Goal: Task Accomplishment & Management: Manage account settings

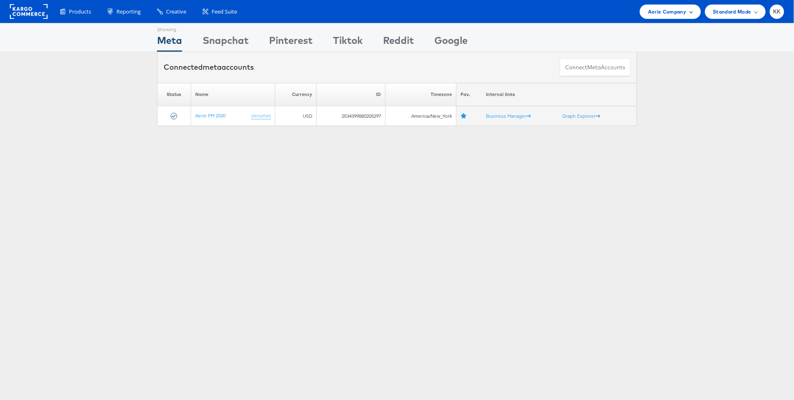
click at [665, 9] on span "Aerie Company" at bounding box center [667, 11] width 38 height 9
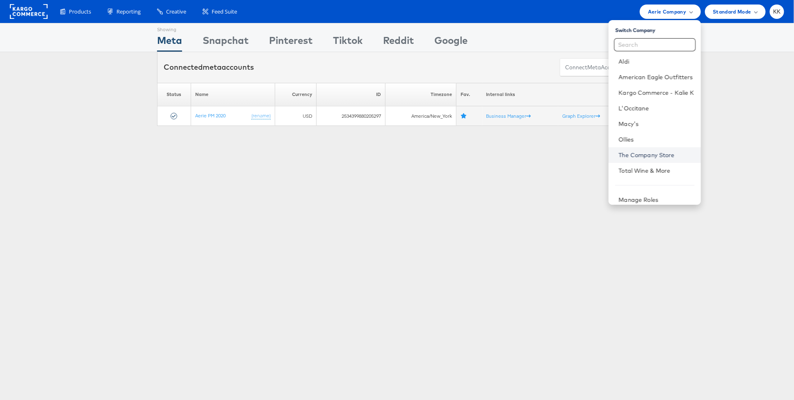
click at [648, 155] on link "The Company Store" at bounding box center [655, 155] width 75 height 8
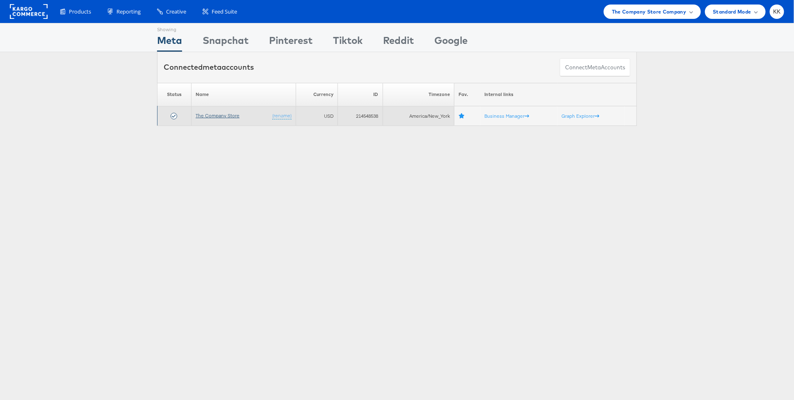
click at [211, 114] on link "The Company Store" at bounding box center [218, 115] width 44 height 6
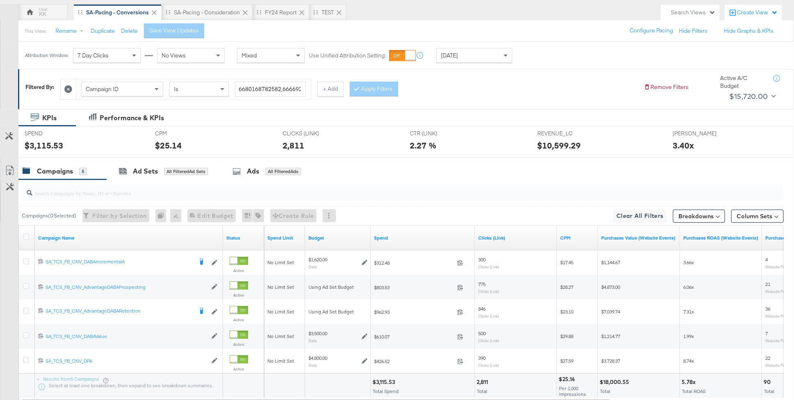
scroll to position [74, 0]
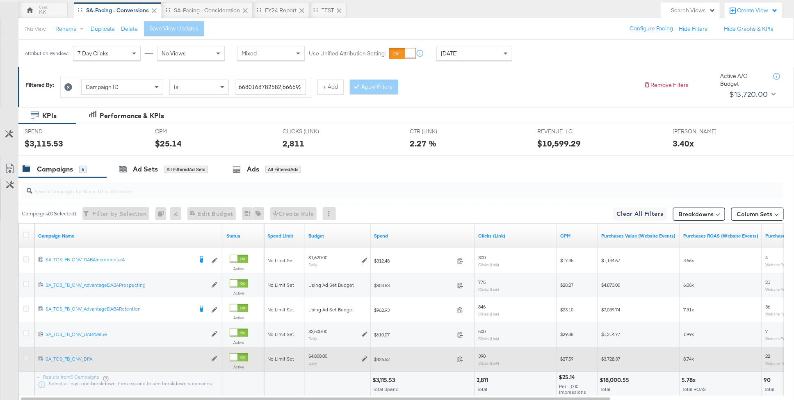
click at [24, 356] on icon at bounding box center [26, 358] width 6 height 6
click at [0, 0] on input "checkbox" at bounding box center [0, 0] width 0 height 0
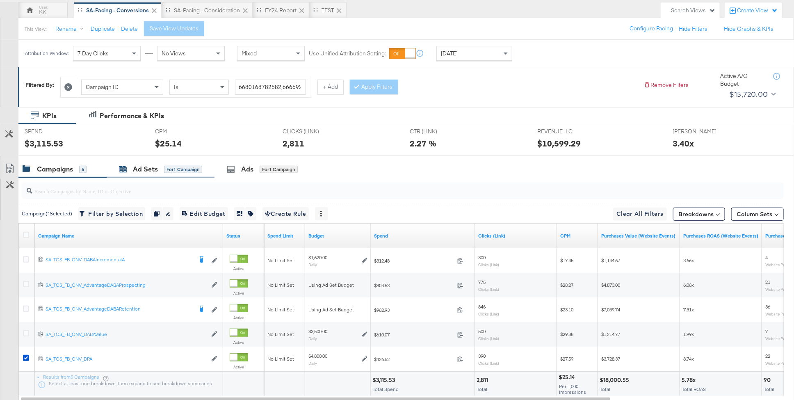
click at [160, 164] on div "Ad Sets for 1 Campaign" at bounding box center [160, 168] width 83 height 9
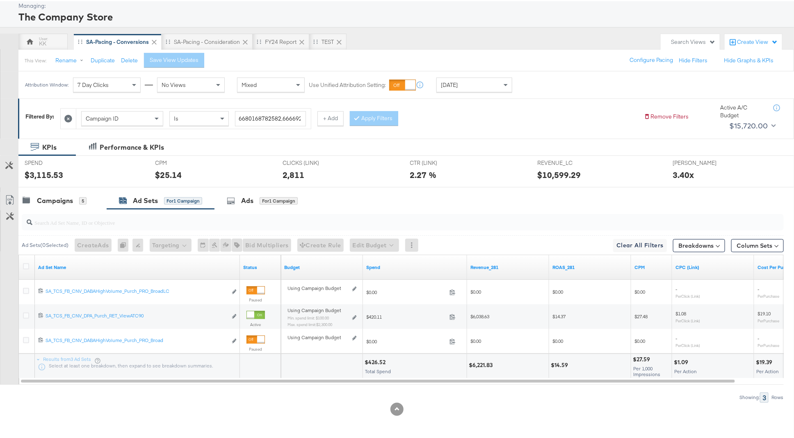
scroll to position [42, 0]
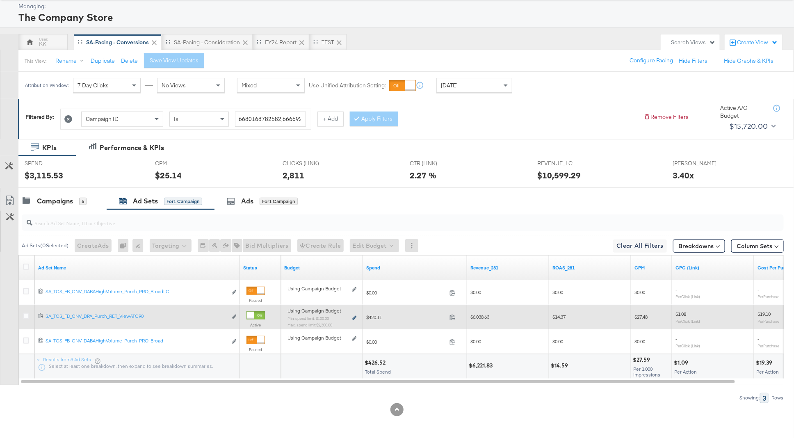
click at [355, 318] on icon at bounding box center [354, 318] width 4 height 5
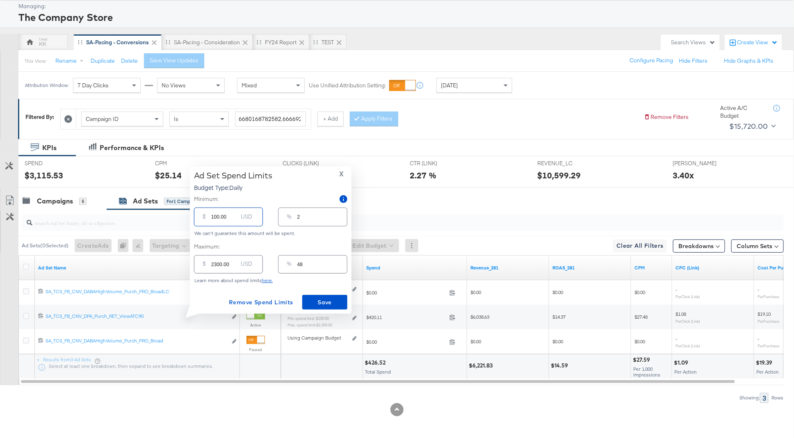
click at [214, 218] on input "100.00" at bounding box center [224, 214] width 26 height 18
type input "1000.00"
type input "21"
type input "1000.00"
drag, startPoint x: 216, startPoint y: 264, endPoint x: 203, endPoint y: 264, distance: 12.3
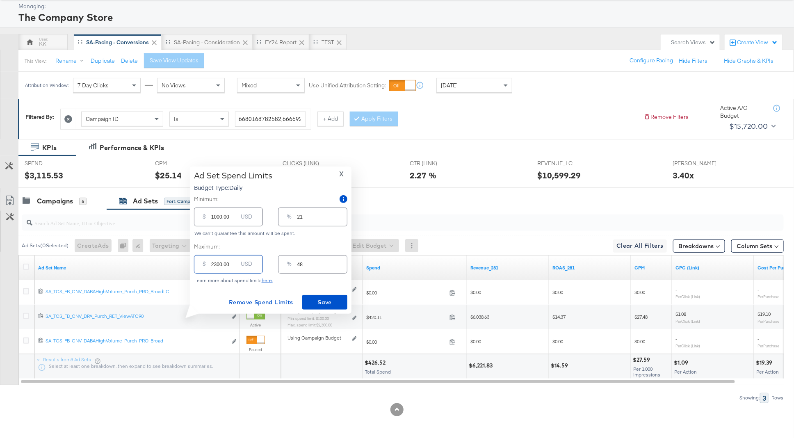
click at [204, 264] on div "$ 2300.00 USD" at bounding box center [228, 264] width 69 height 18
type input "100.00"
type input "2"
type input "1800.00"
type input "38"
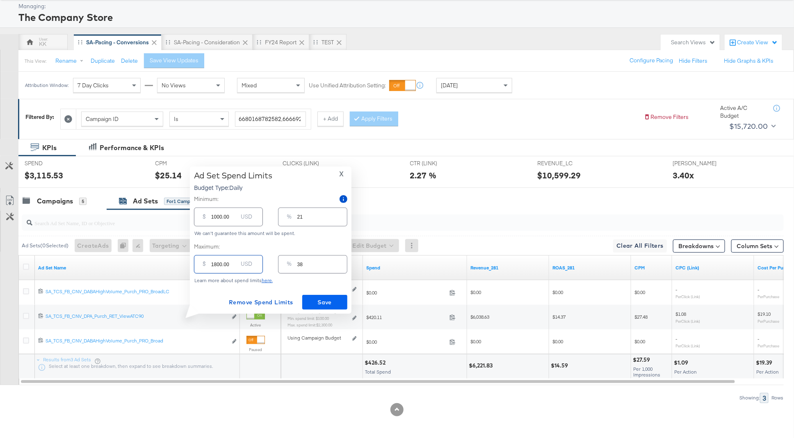
type input "1800.00"
click at [318, 295] on button "Save" at bounding box center [324, 302] width 45 height 15
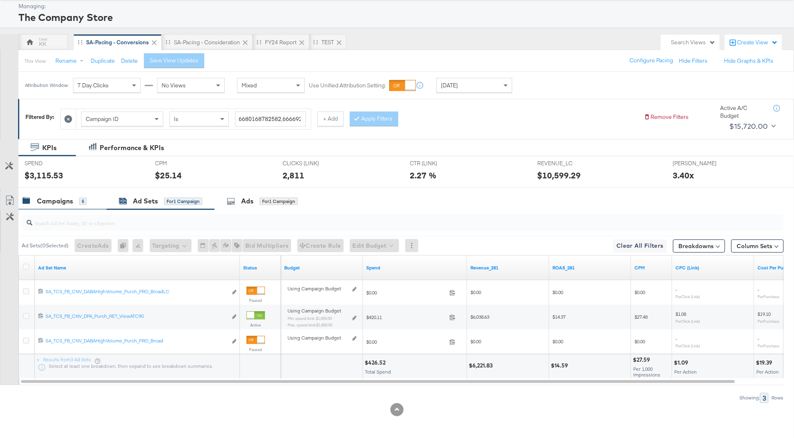
click at [73, 202] on div "Campaigns 5" at bounding box center [55, 200] width 64 height 9
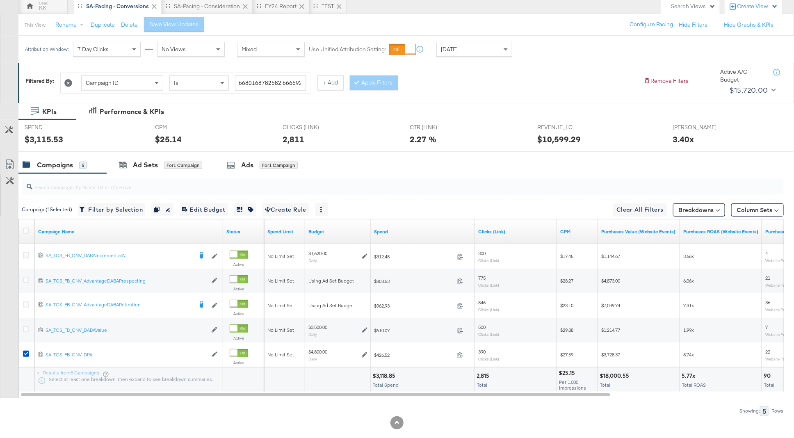
scroll to position [85, 0]
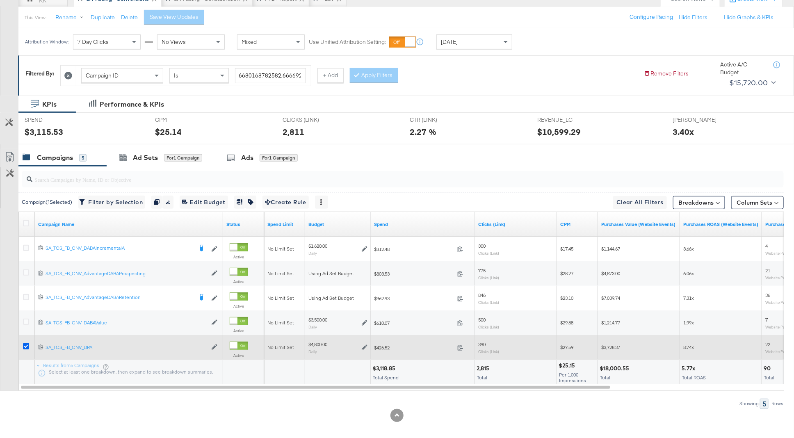
click at [23, 343] on icon at bounding box center [26, 346] width 6 height 6
click at [0, 0] on input "checkbox" at bounding box center [0, 0] width 0 height 0
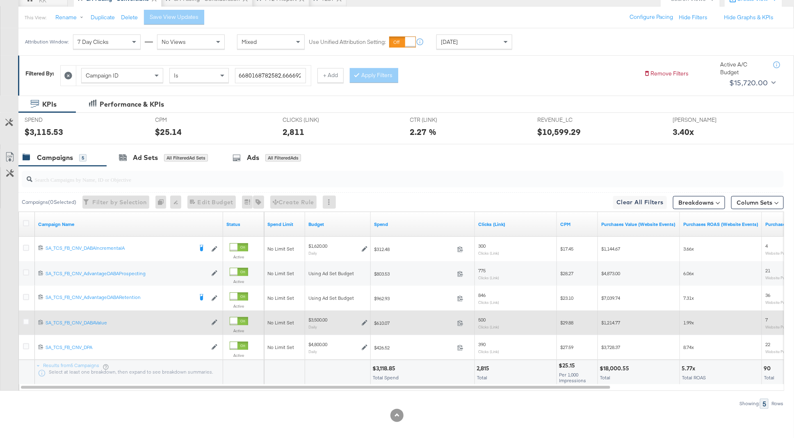
click at [25, 324] on div at bounding box center [27, 322] width 9 height 8
click at [25, 319] on icon at bounding box center [26, 321] width 6 height 6
click at [0, 0] on input "checkbox" at bounding box center [0, 0] width 0 height 0
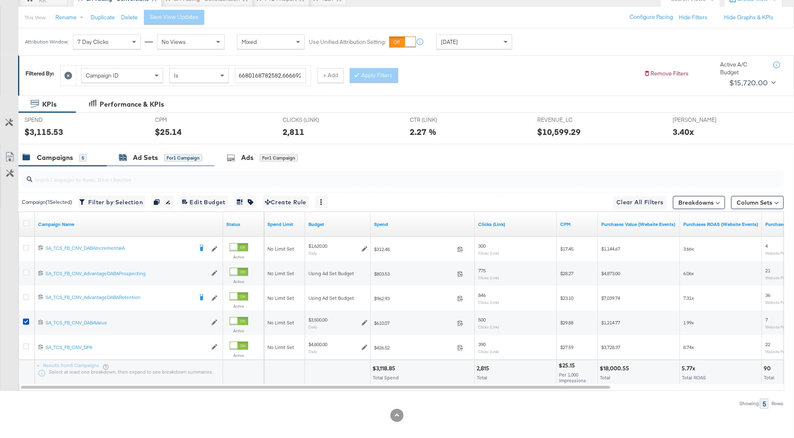
click at [142, 158] on div "Ad Sets" at bounding box center [145, 157] width 25 height 9
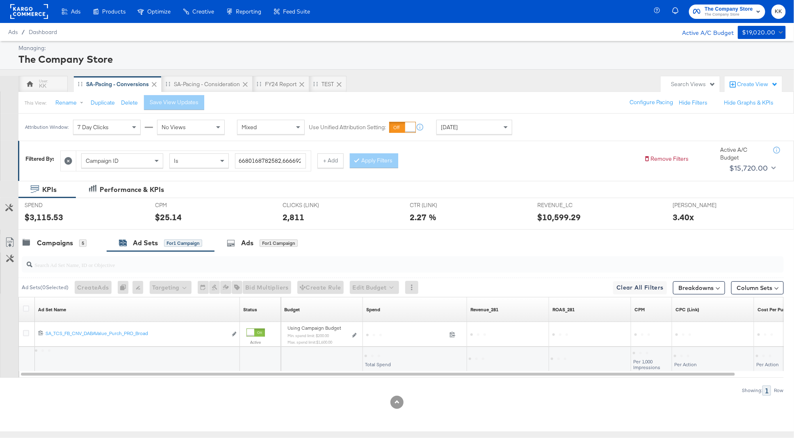
scroll to position [0, 0]
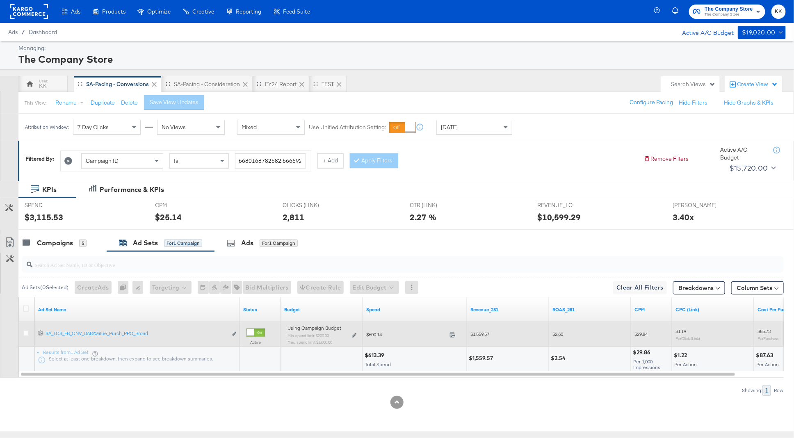
click at [357, 334] on div "Using Campaign Budget Min. spend limit: $200.00 Max. spend limit : $1,600.00 Ed…" at bounding box center [321, 338] width 75 height 26
click at [355, 334] on icon at bounding box center [354, 335] width 4 height 5
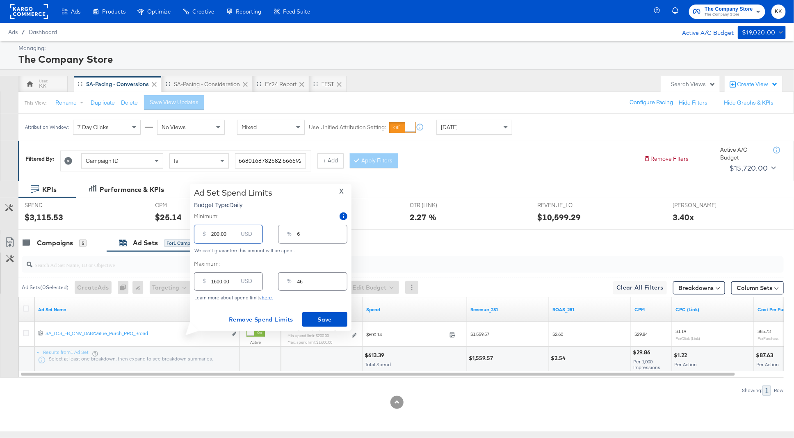
drag, startPoint x: 213, startPoint y: 232, endPoint x: 202, endPoint y: 232, distance: 10.2
click at [202, 232] on div "$ 200.00 USD" at bounding box center [228, 234] width 69 height 18
type input "800.00"
type input "23"
type input "800.00"
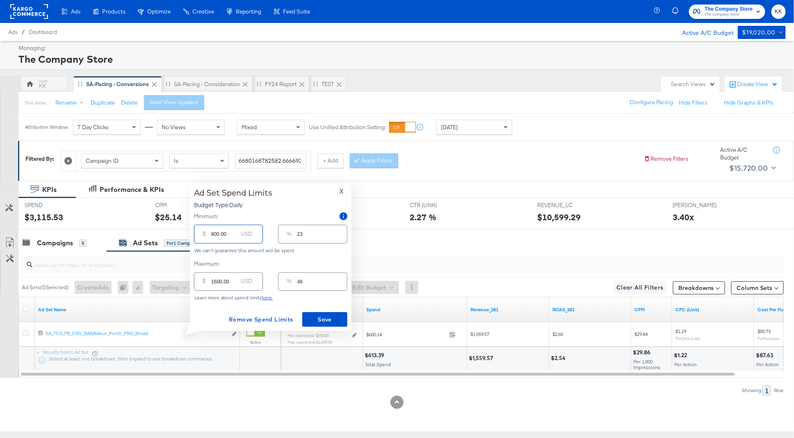
click at [215, 282] on input "1600.00" at bounding box center [224, 278] width 26 height 18
type input "100.00"
type input "3"
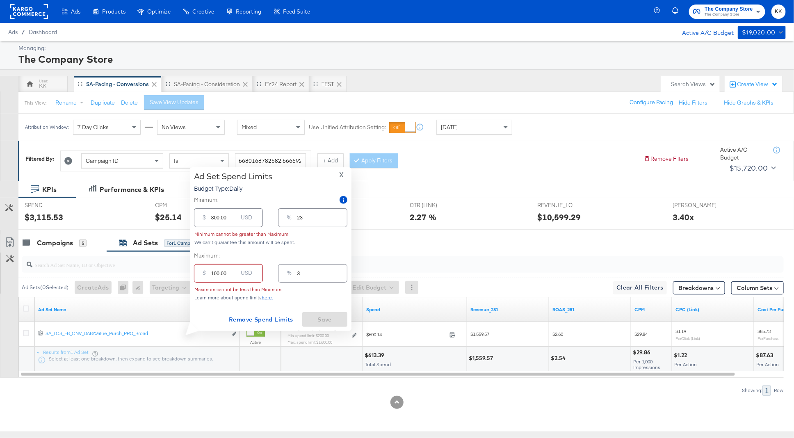
type input "1900.00"
type input "54"
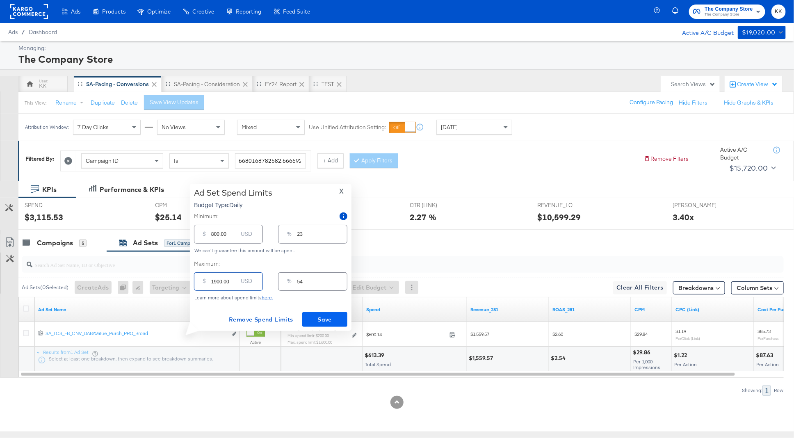
type input "1900.00"
click at [321, 321] on span "Save" at bounding box center [324, 319] width 39 height 10
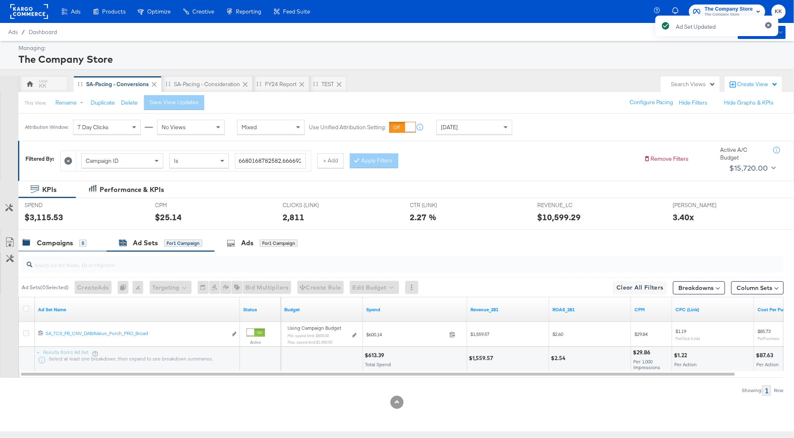
click at [72, 238] on div "Campaigns" at bounding box center [55, 242] width 36 height 9
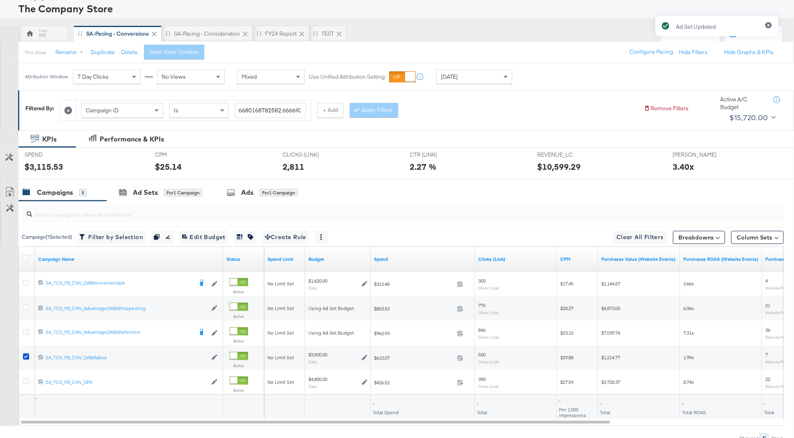
scroll to position [58, 0]
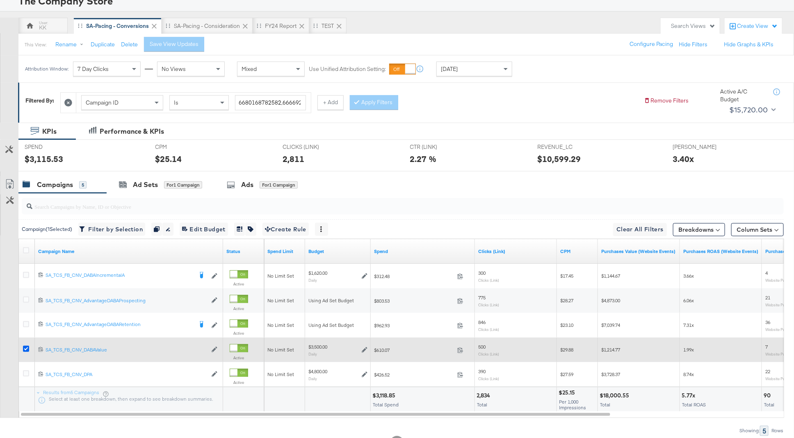
click at [26, 346] on icon at bounding box center [26, 349] width 6 height 6
click at [0, 0] on input "checkbox" at bounding box center [0, 0] width 0 height 0
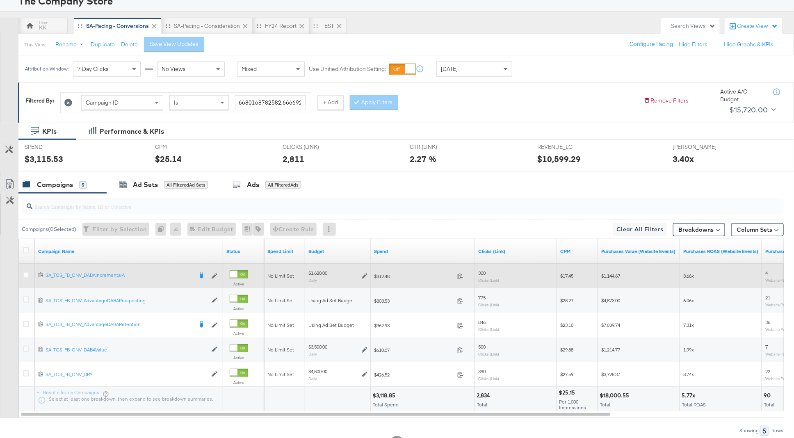
click at [25, 270] on div at bounding box center [27, 275] width 15 height 15
click at [29, 272] on div at bounding box center [27, 276] width 9 height 8
click at [25, 273] on icon at bounding box center [26, 275] width 6 height 6
click at [0, 0] on input "checkbox" at bounding box center [0, 0] width 0 height 0
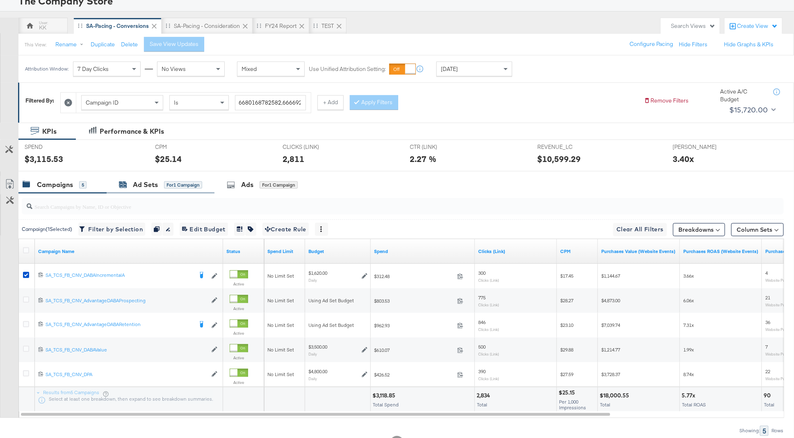
click at [166, 183] on div "for 1 Campaign" at bounding box center [183, 184] width 38 height 7
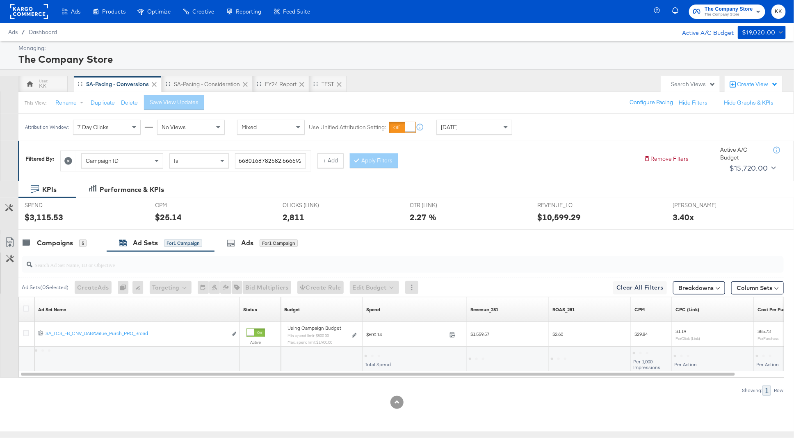
scroll to position [0, 0]
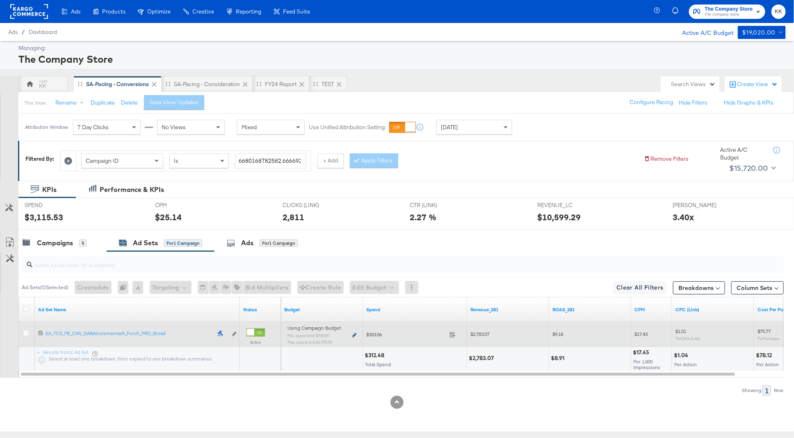
click at [355, 333] on icon at bounding box center [354, 335] width 4 height 5
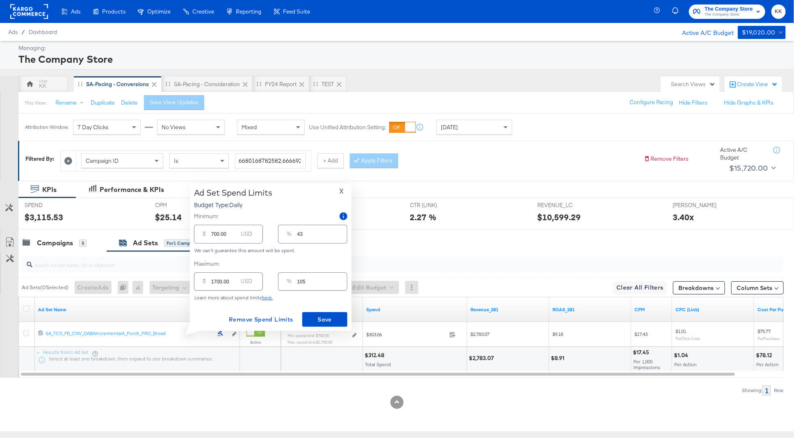
click at [215, 281] on input "1700.00" at bounding box center [224, 278] width 26 height 18
type input "100.00"
type input "6"
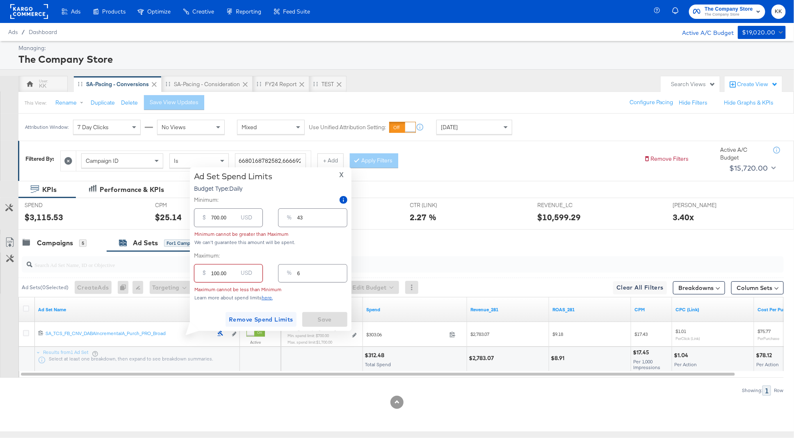
type input "1900.00"
type input "117"
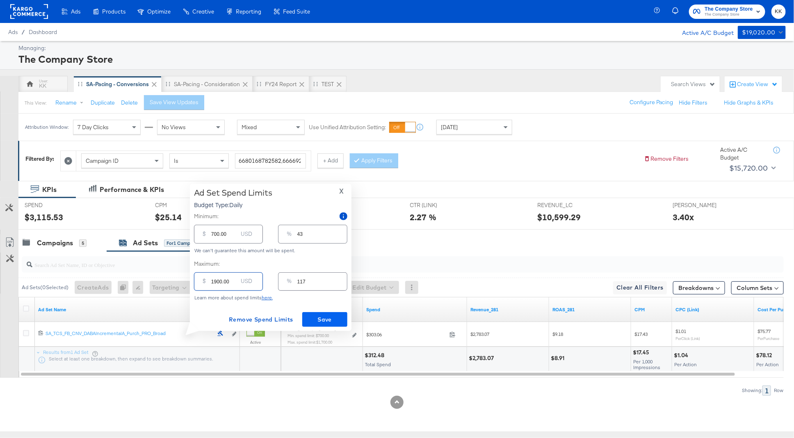
type input "1900.00"
click at [329, 320] on span "Save" at bounding box center [324, 319] width 39 height 10
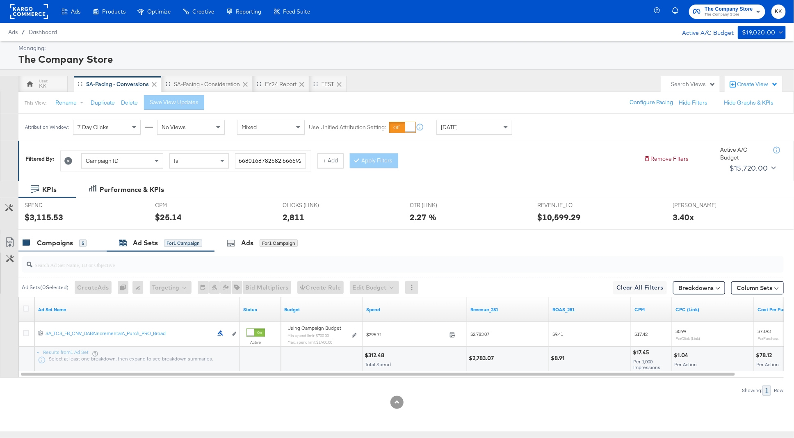
click at [71, 238] on div "Campaigns" at bounding box center [55, 242] width 36 height 9
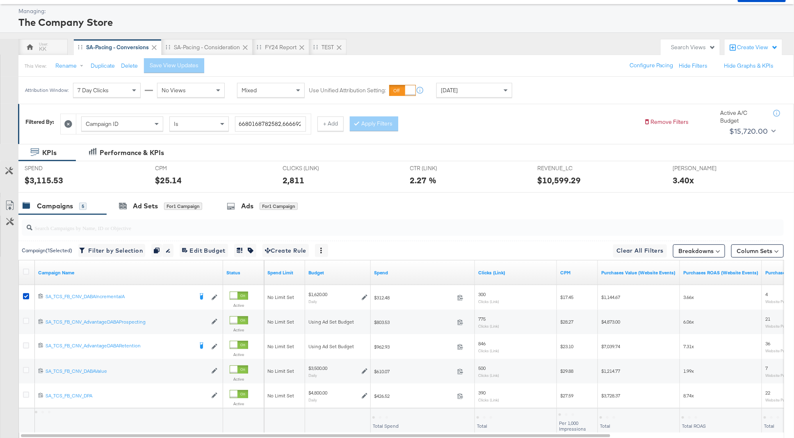
scroll to position [41, 0]
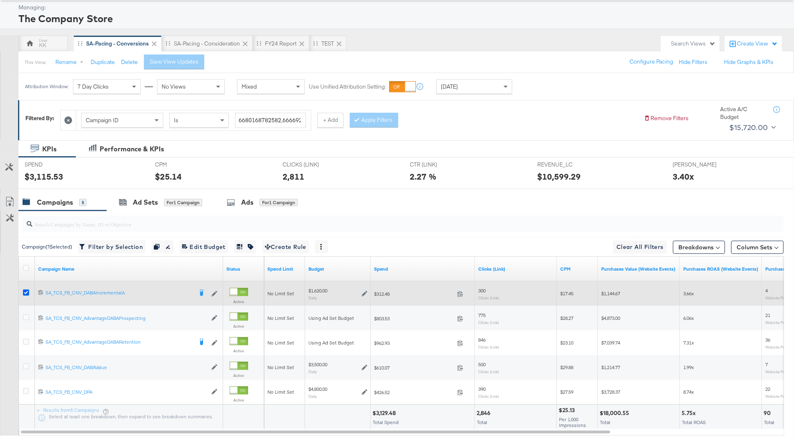
click at [27, 290] on icon at bounding box center [26, 292] width 6 height 6
click at [0, 0] on input "checkbox" at bounding box center [0, 0] width 0 height 0
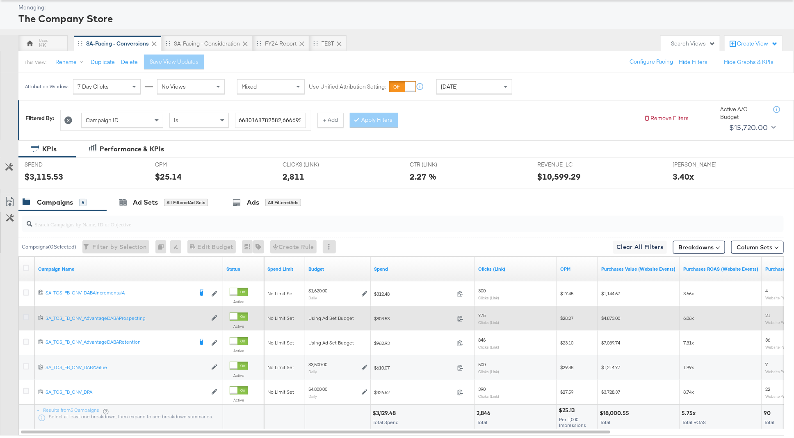
click at [26, 316] on icon at bounding box center [26, 317] width 6 height 6
click at [0, 0] on input "checkbox" at bounding box center [0, 0] width 0 height 0
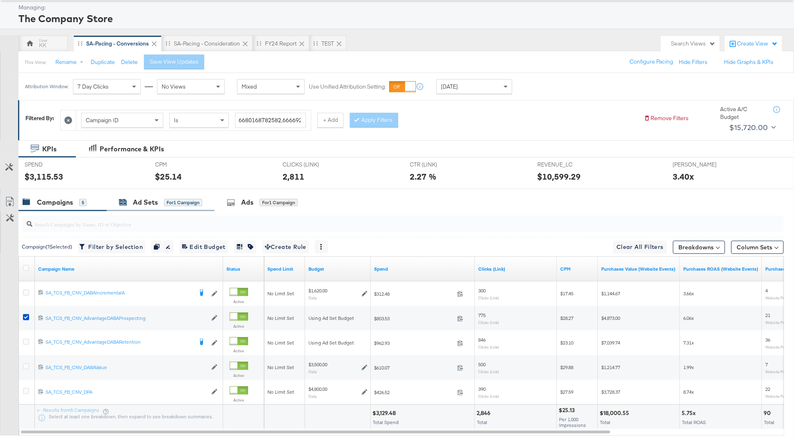
click at [140, 199] on div "Ad Sets" at bounding box center [145, 202] width 25 height 9
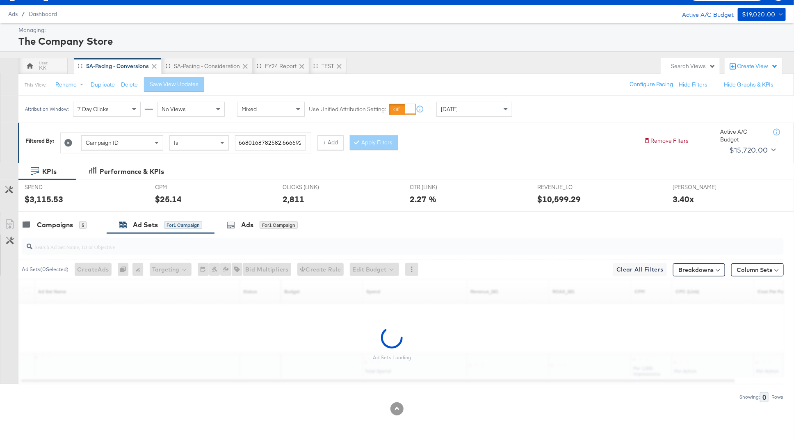
scroll to position [0, 0]
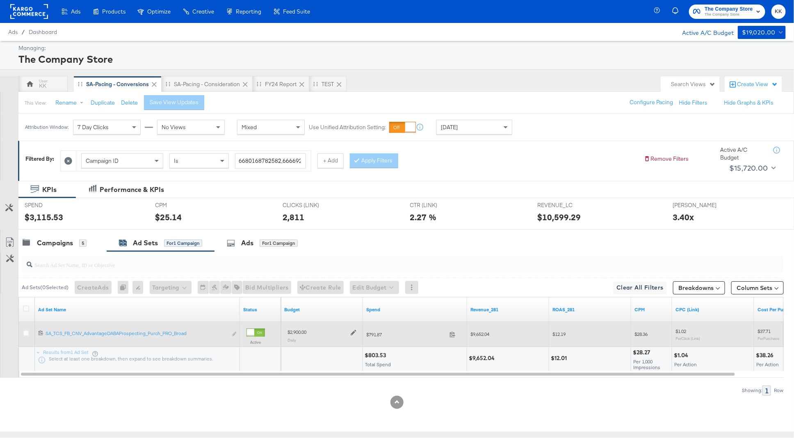
click at [354, 331] on icon at bounding box center [353, 333] width 6 height 6
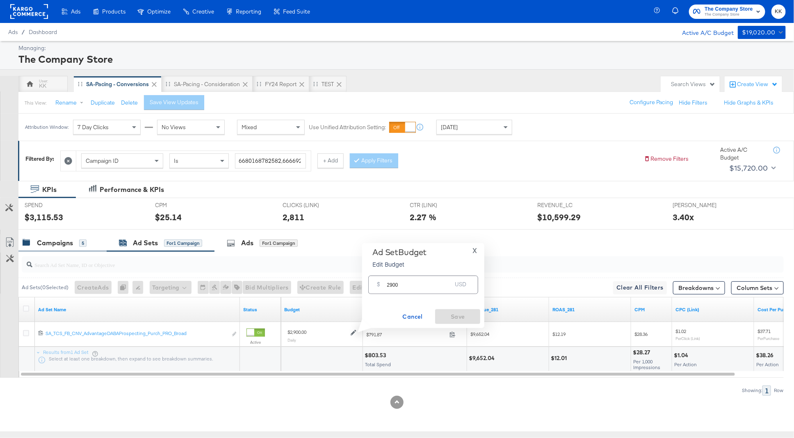
click at [58, 245] on div "Campaigns" at bounding box center [55, 242] width 36 height 9
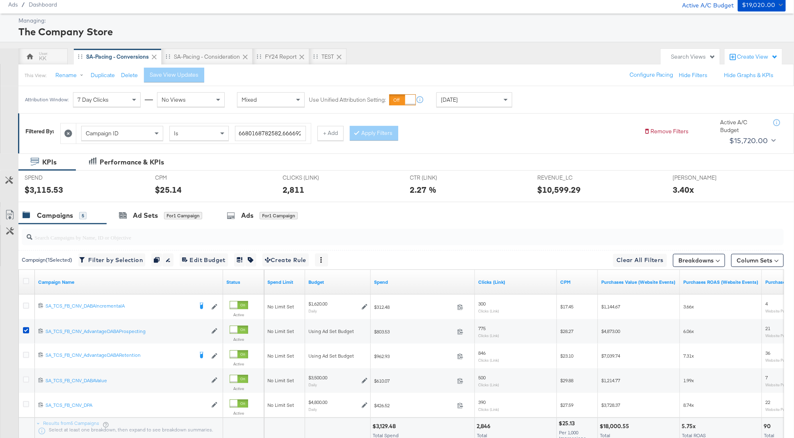
scroll to position [34, 0]
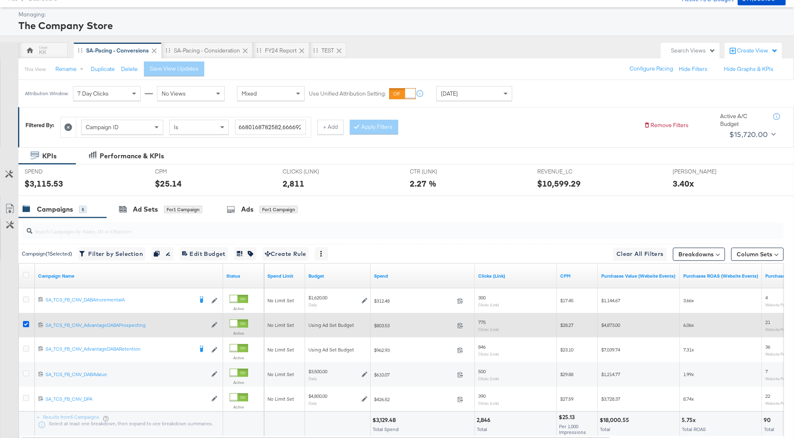
click at [26, 321] on icon at bounding box center [26, 324] width 6 height 6
click at [0, 0] on input "checkbox" at bounding box center [0, 0] width 0 height 0
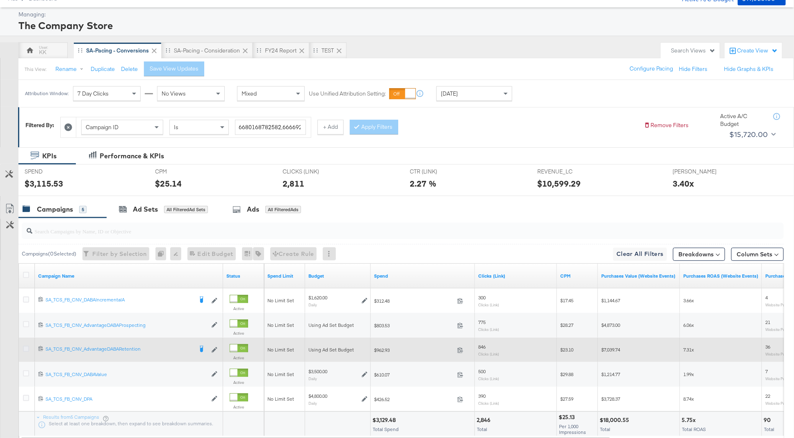
click at [26, 347] on icon at bounding box center [26, 349] width 6 height 6
click at [0, 0] on input "checkbox" at bounding box center [0, 0] width 0 height 0
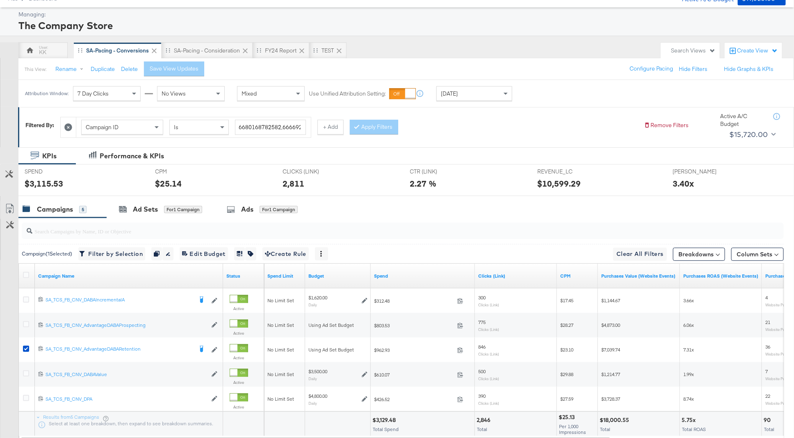
click at [143, 197] on div at bounding box center [397, 199] width 794 height 7
click at [150, 210] on div "Ad Sets" at bounding box center [145, 209] width 25 height 9
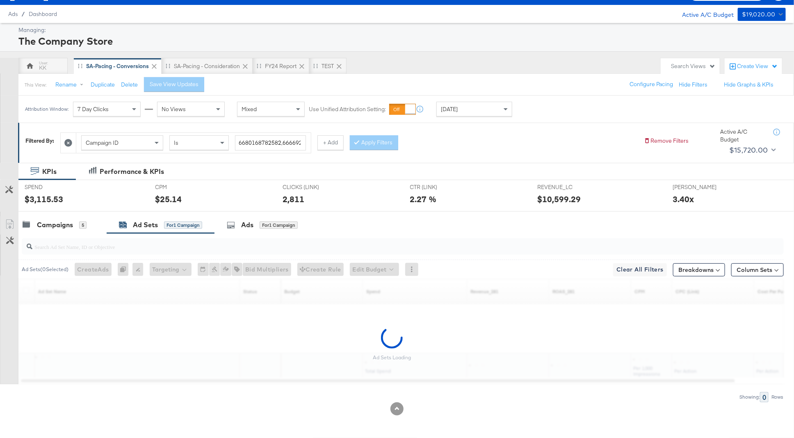
scroll to position [0, 0]
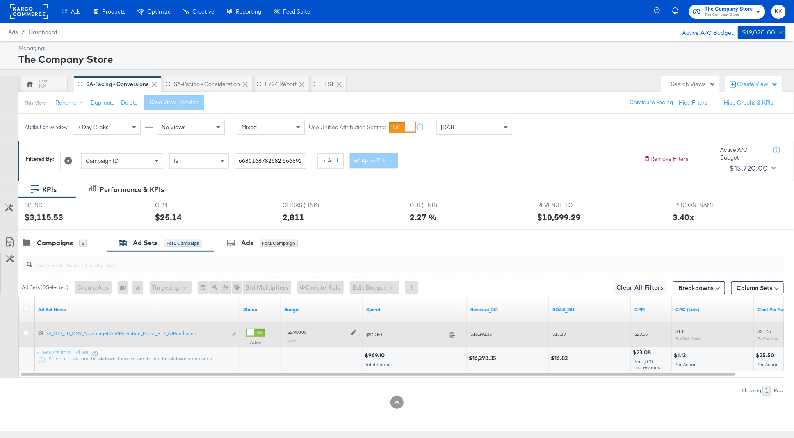
click at [354, 330] on icon at bounding box center [353, 333] width 6 height 6
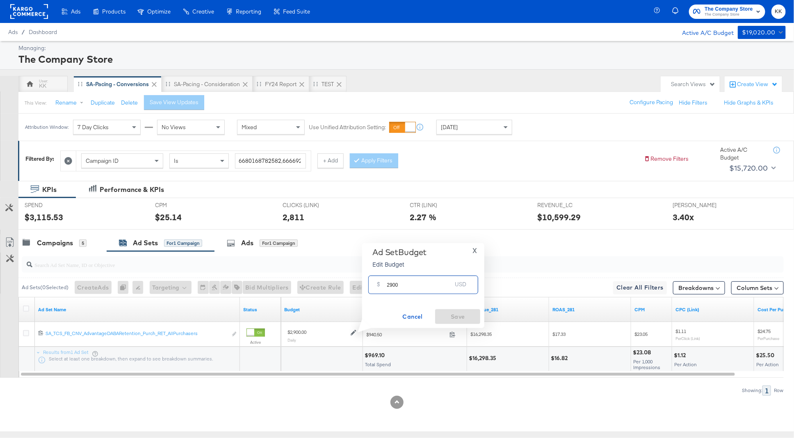
drag, startPoint x: 392, startPoint y: 284, endPoint x: 380, endPoint y: 284, distance: 12.7
click at [380, 284] on div "$ 2900 USD" at bounding box center [423, 284] width 110 height 18
type input "3100"
click at [462, 318] on span "Save" at bounding box center [457, 317] width 39 height 10
